Goal: Task Accomplishment & Management: Manage account settings

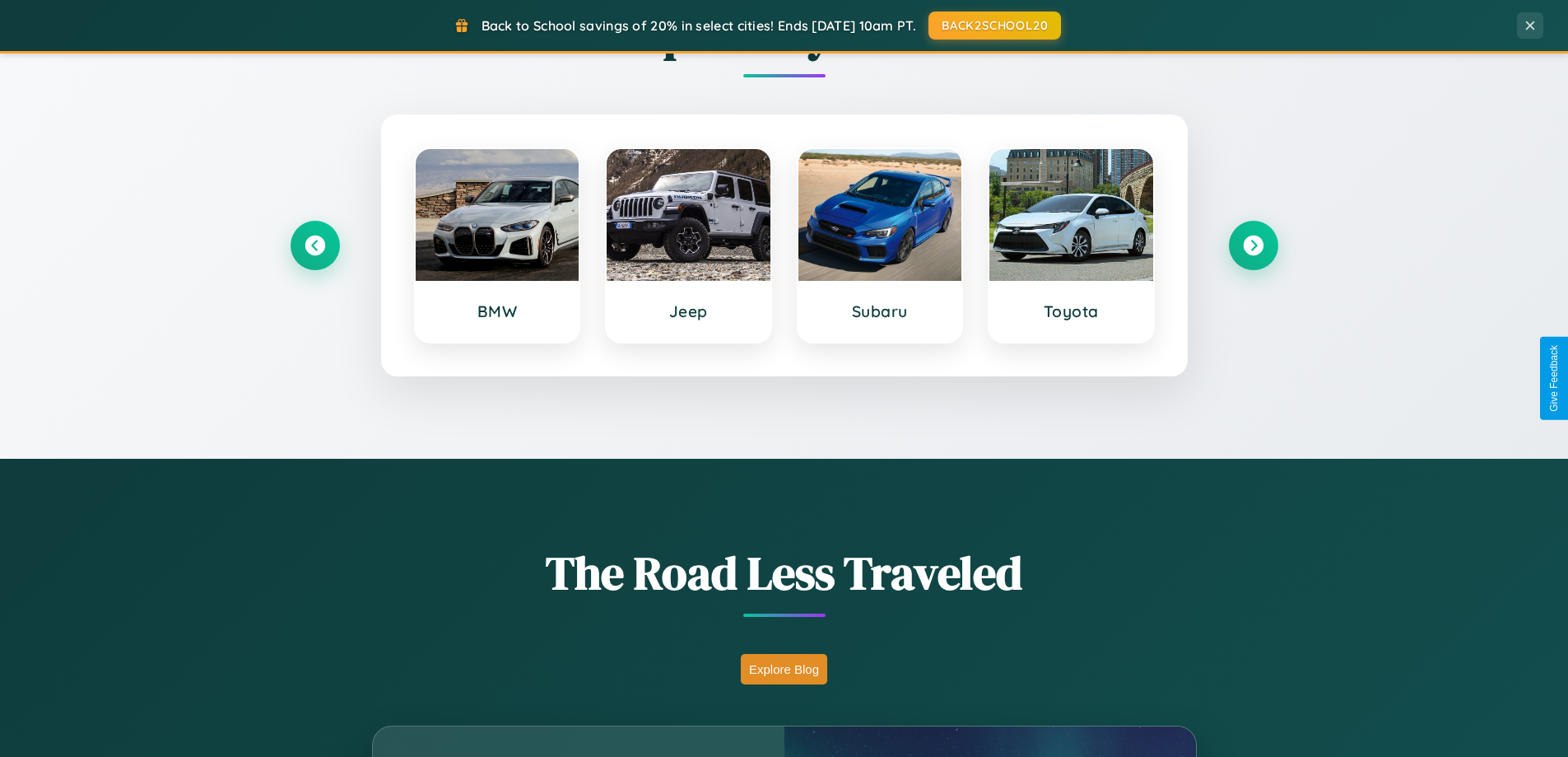
scroll to position [3168, 0]
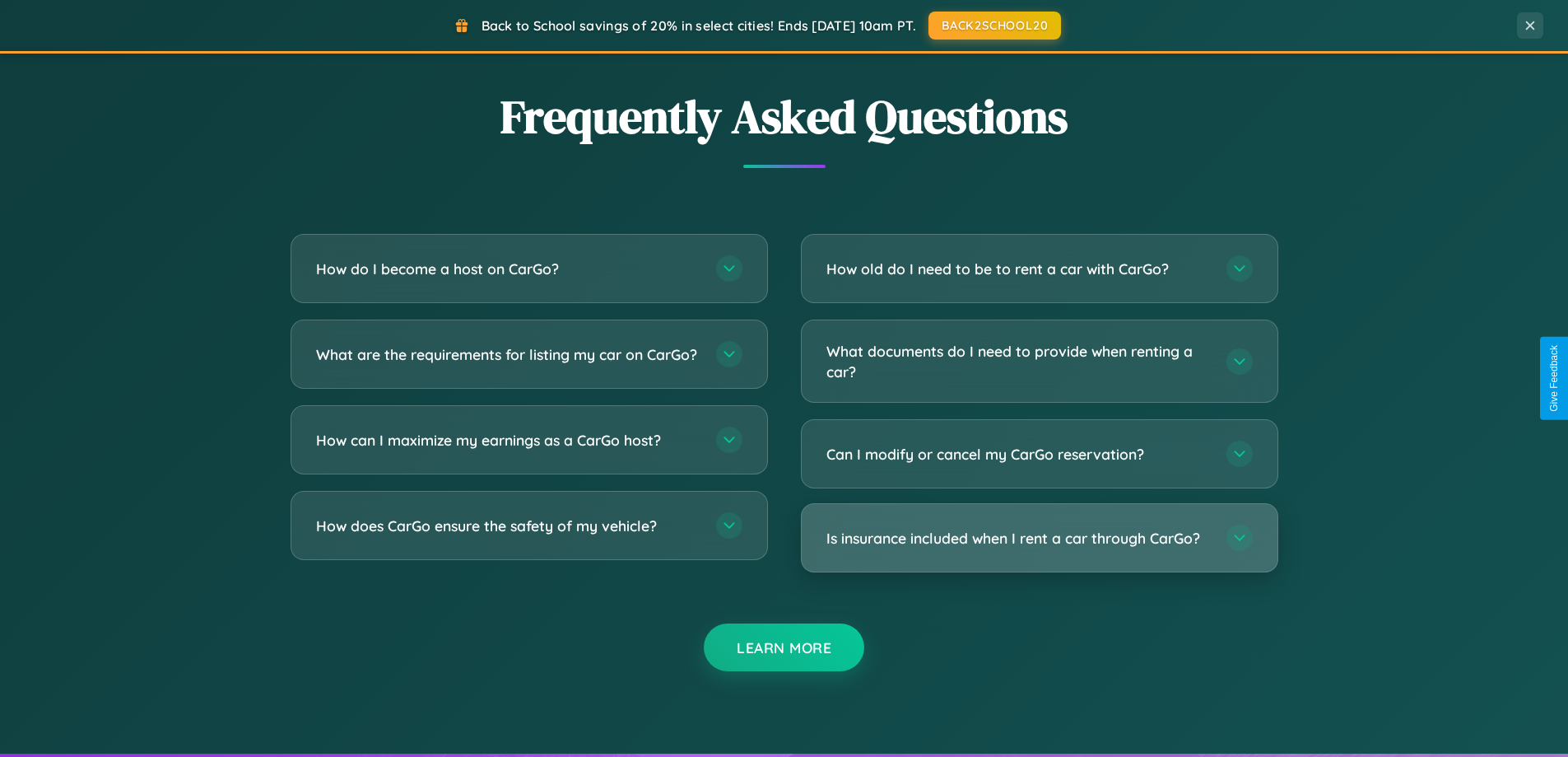
click at [1038, 538] on h3 "Is insurance included when I rent a car through CarGo?" at bounding box center [1018, 538] width 383 height 21
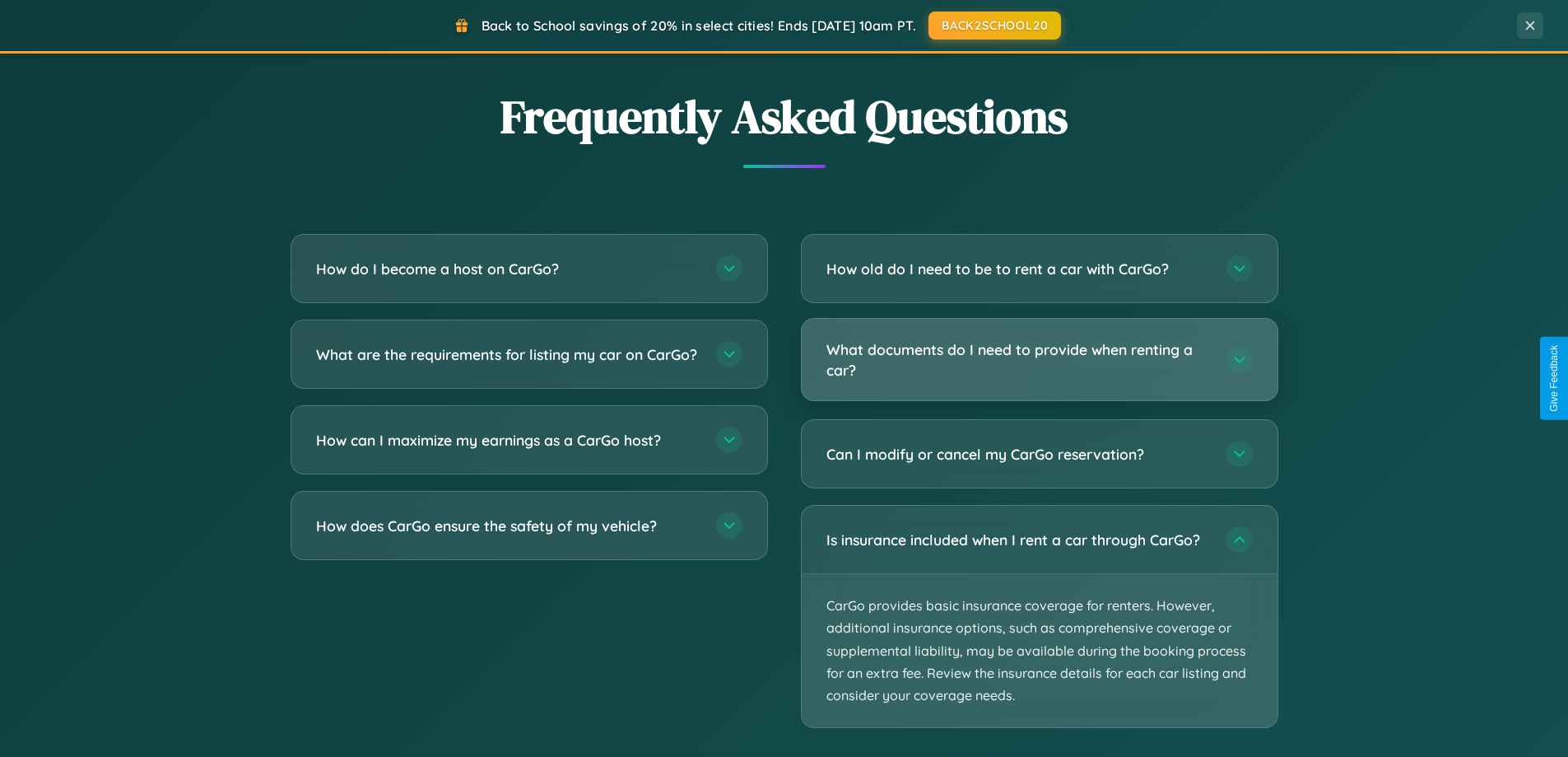
click at [1038, 359] on h3 "What documents do I need to provide when renting a car?" at bounding box center [1018, 359] width 383 height 40
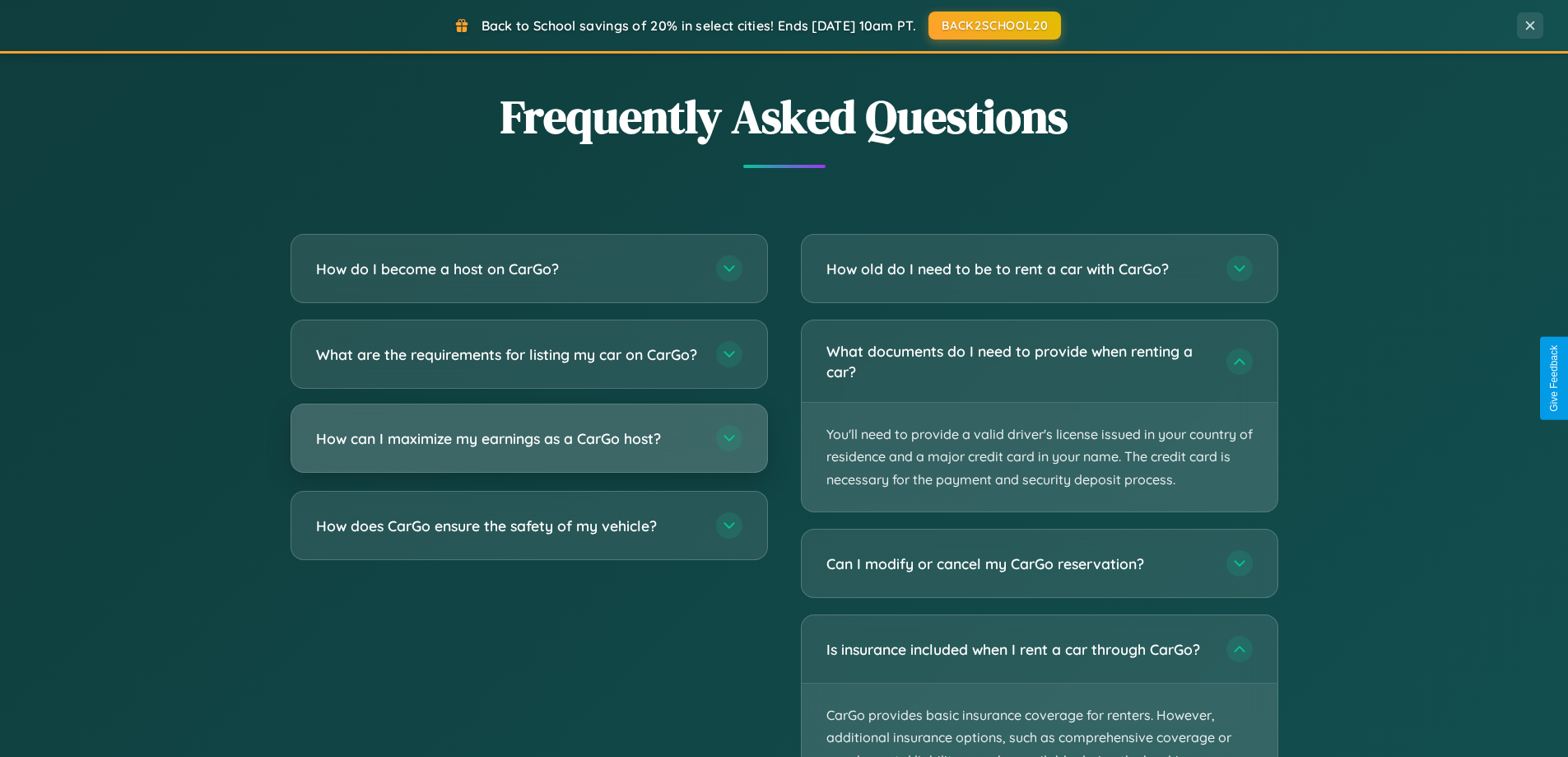
click at [529, 449] on h3 "How can I maximize my earnings as a CarGo host?" at bounding box center [507, 438] width 383 height 21
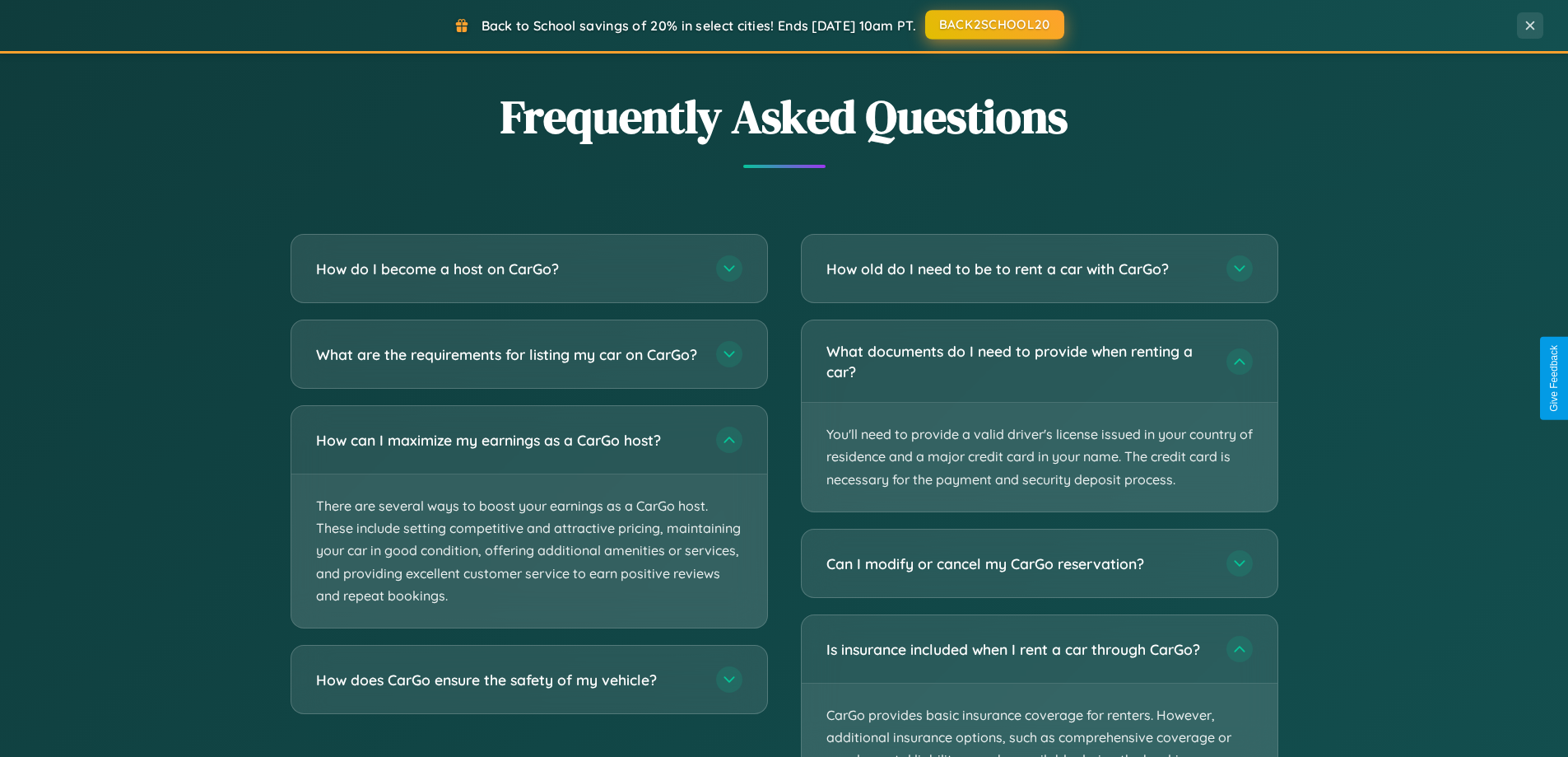
click at [994, 25] on button "BACK2SCHOOL20" at bounding box center [994, 24] width 139 height 30
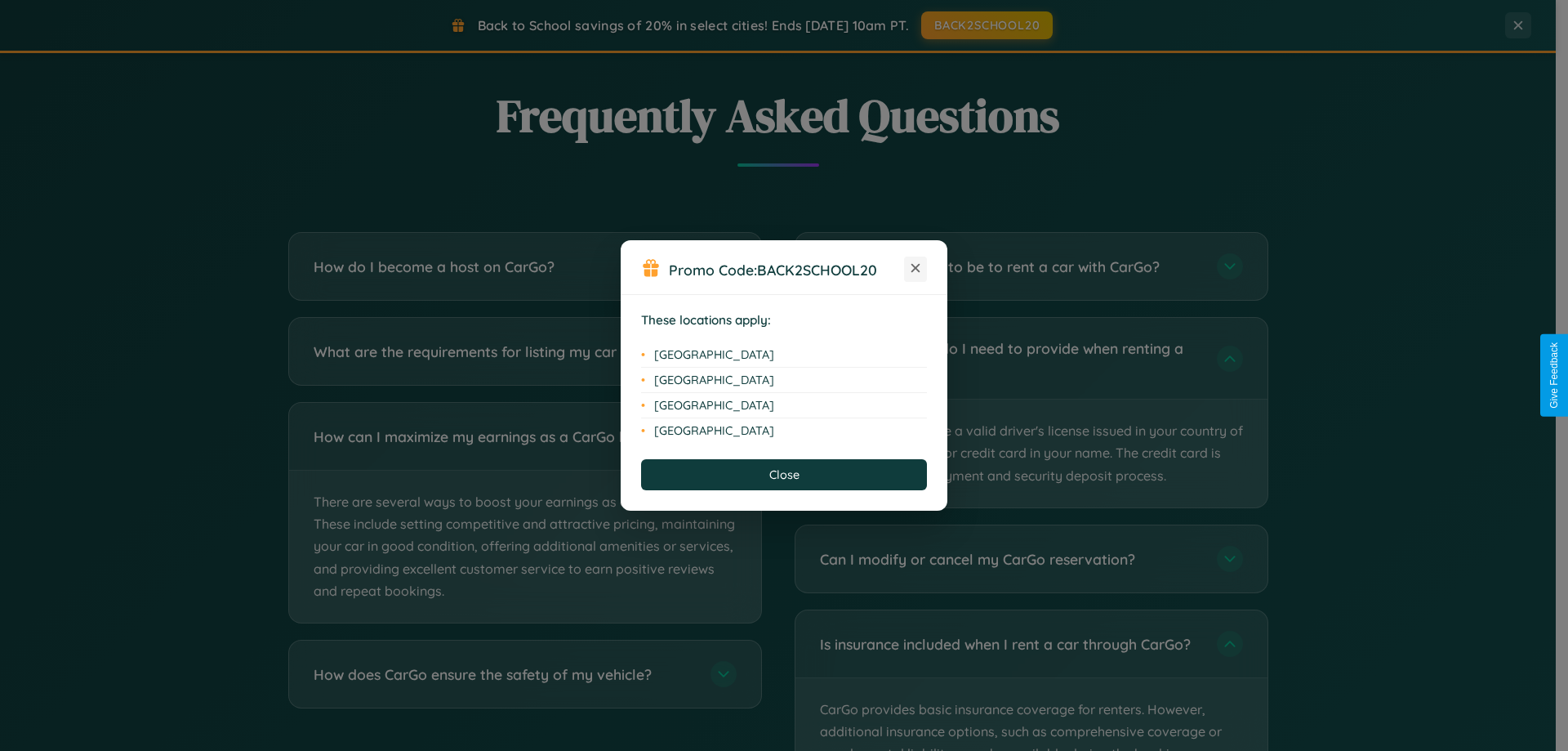
click at [915, 269] on icon at bounding box center [915, 268] width 9 height 9
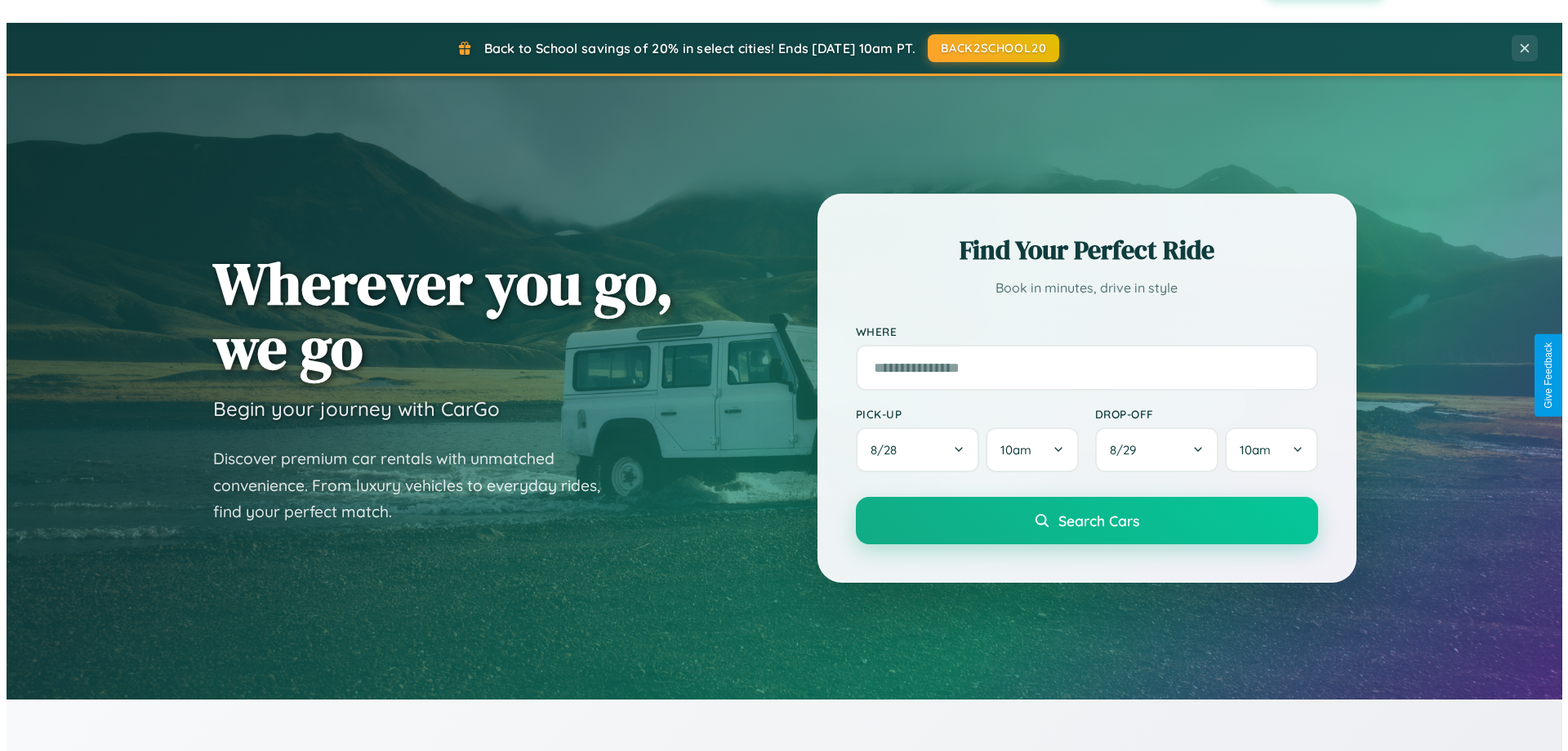
scroll to position [0, 0]
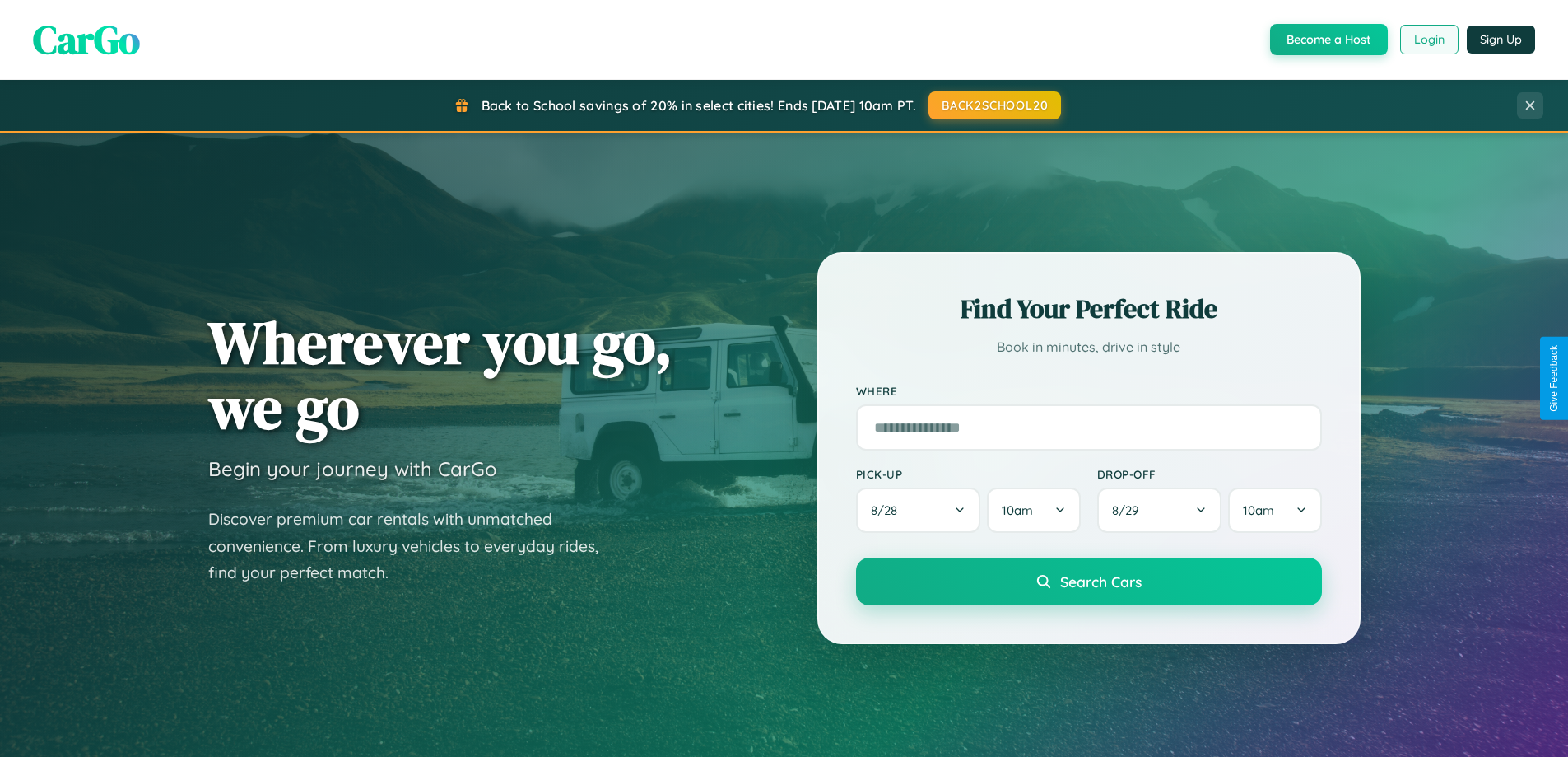
click at [1428, 40] on button "Login" at bounding box center [1429, 40] width 58 height 30
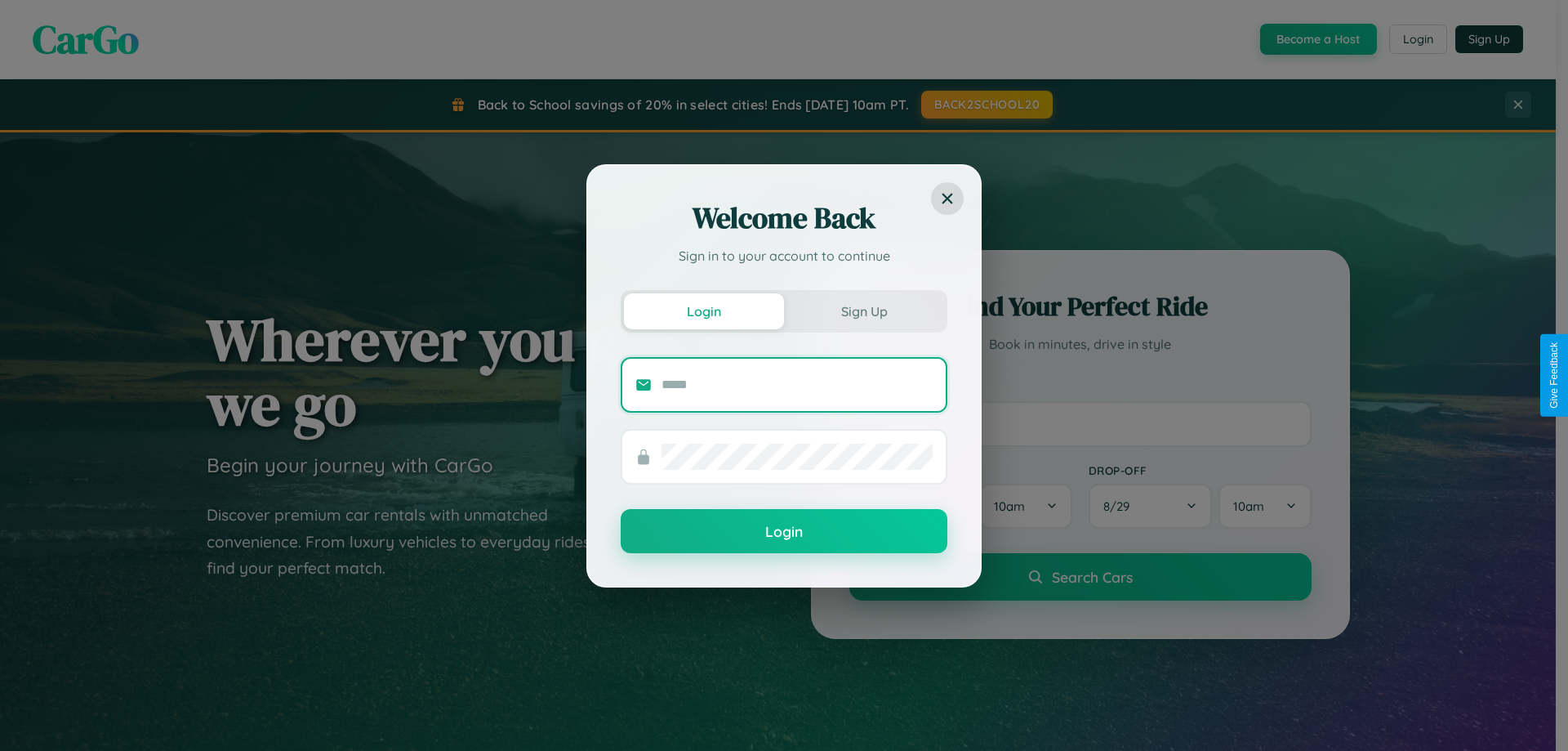
click at [797, 384] on input "text" at bounding box center [797, 384] width 271 height 26
type input "**********"
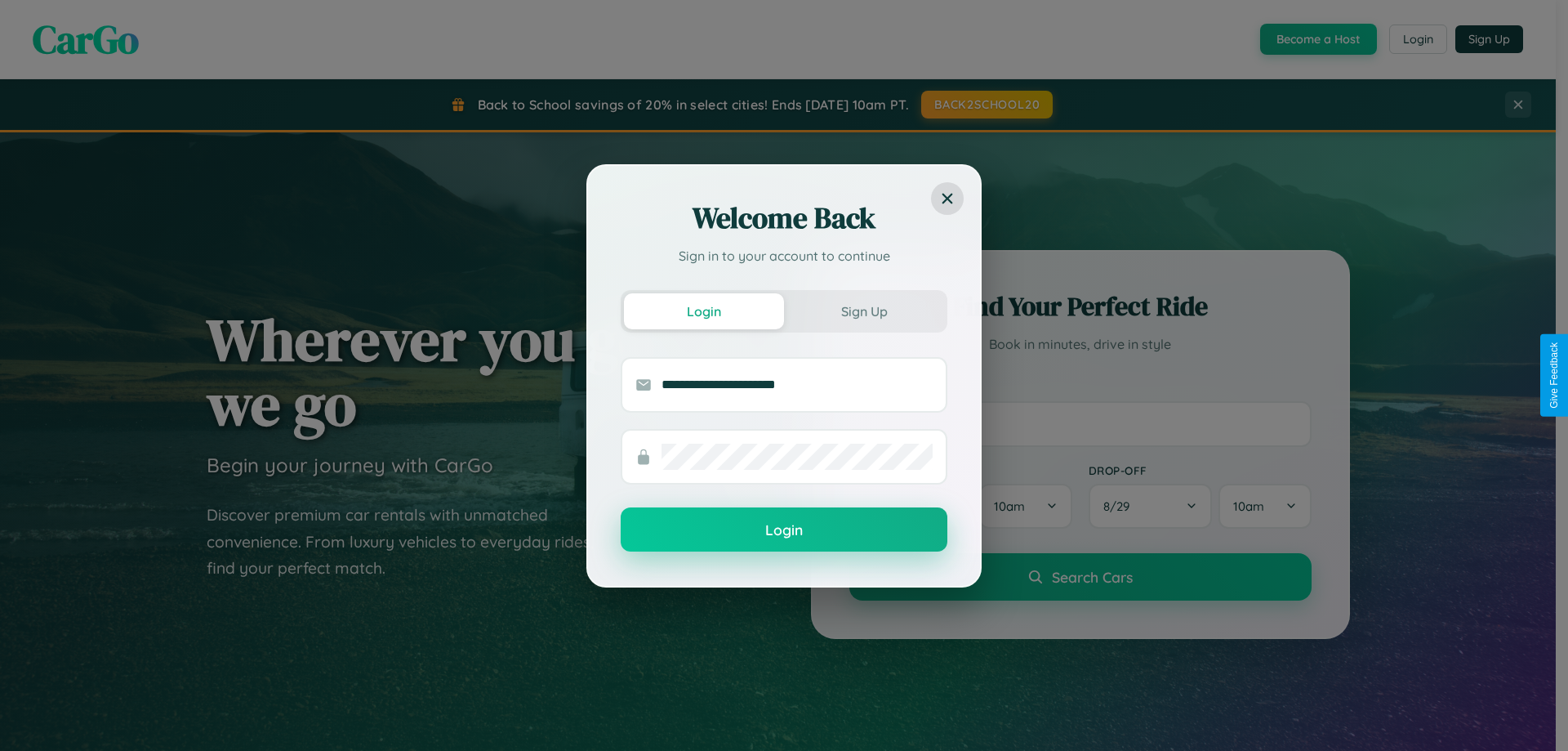
click at [784, 530] on button "Login" at bounding box center [784, 529] width 327 height 45
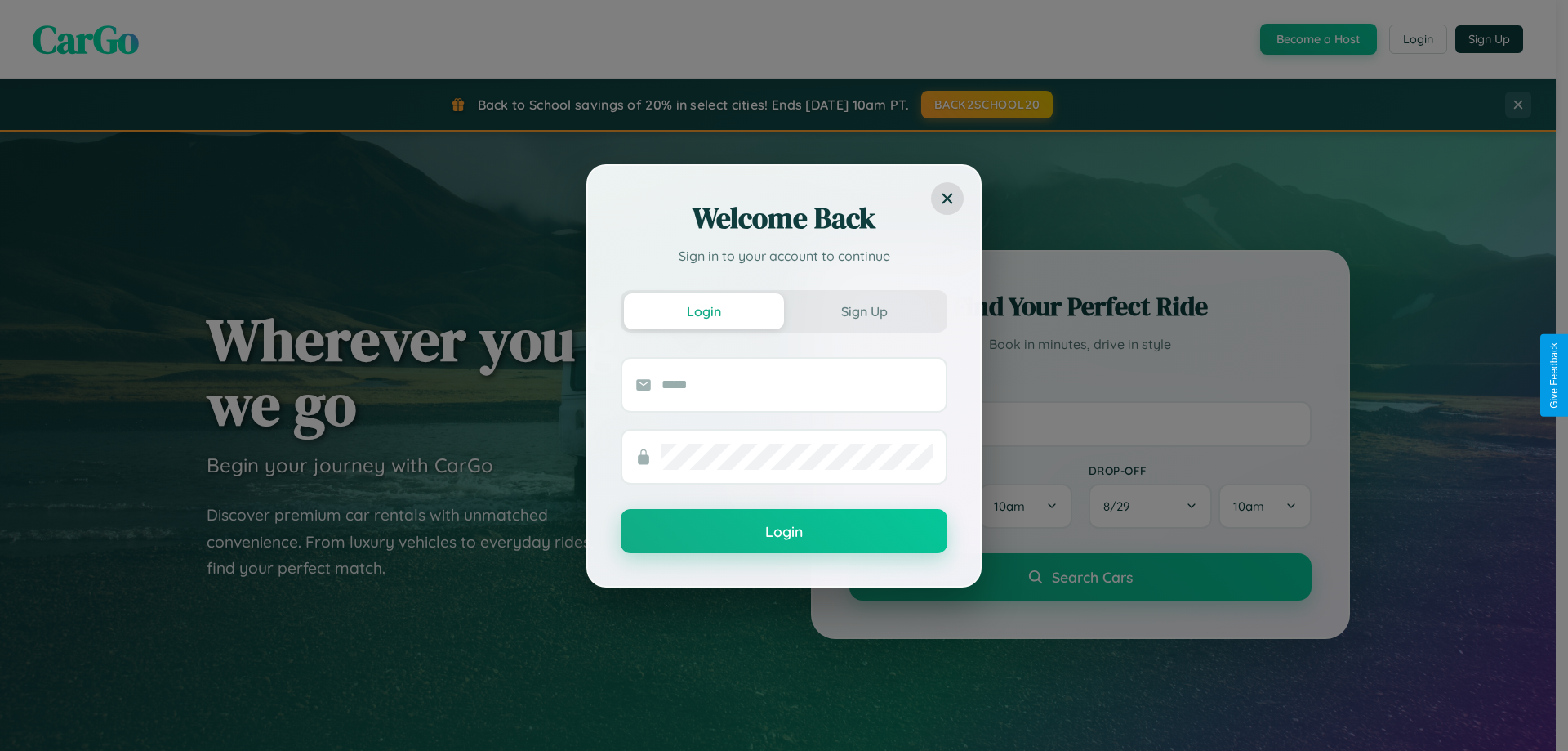
click at [986, 104] on div "Welcome Back Sign in to your account to continue Login Sign Up Login" at bounding box center [784, 375] width 1568 height 751
